Goal: Task Accomplishment & Management: Complete application form

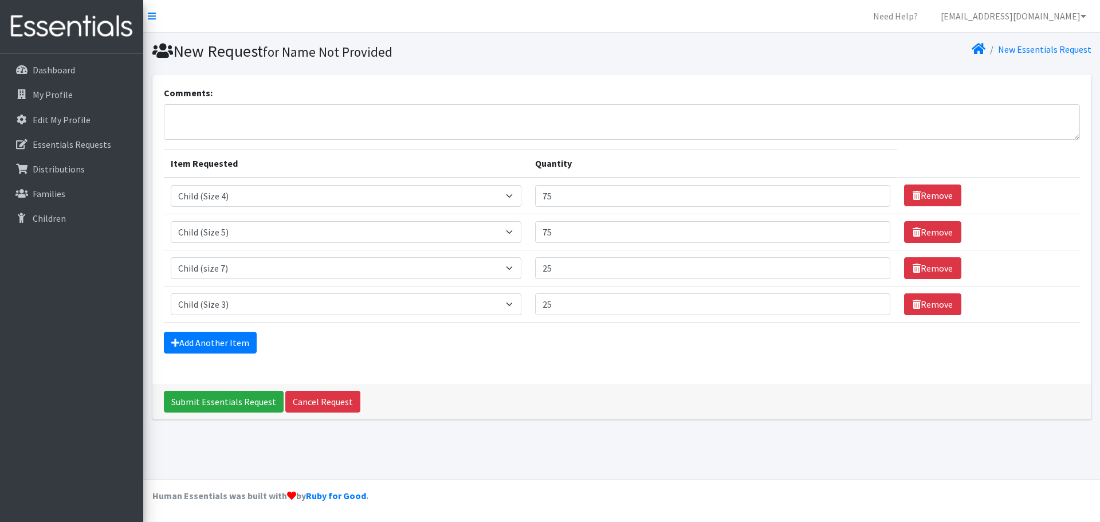
select select "3070"
select select "3068"
select select "14435"
select select "3067"
click at [222, 400] on input "Submit Essentials Request" at bounding box center [224, 402] width 120 height 22
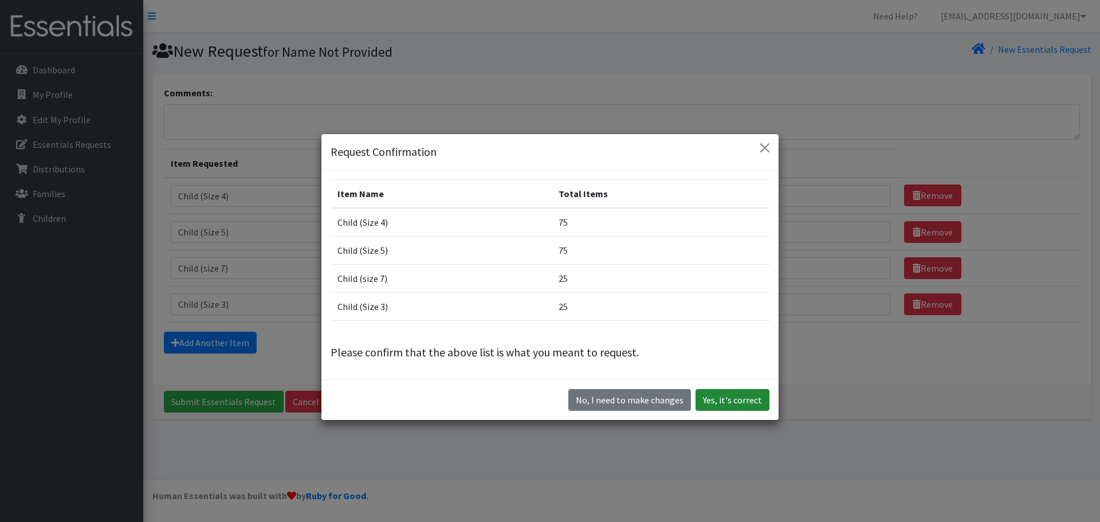
click at [727, 399] on button "Yes, it's correct" at bounding box center [733, 400] width 74 height 22
